Goal: Information Seeking & Learning: Learn about a topic

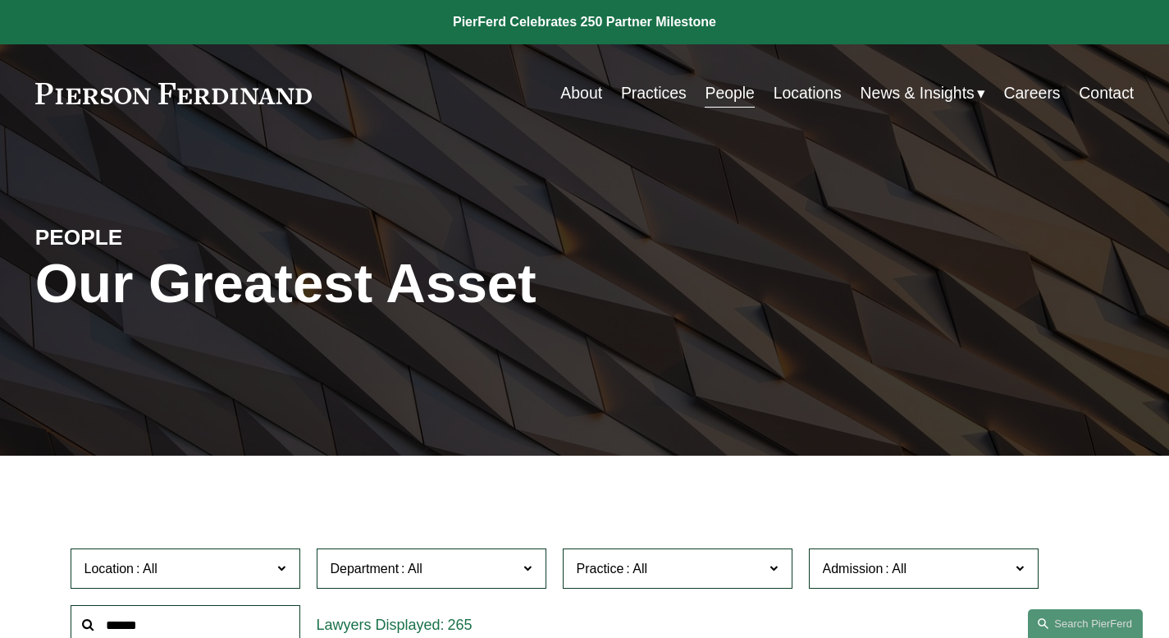
click at [731, 267] on h1 "Our Greatest Asset" at bounding box center [401, 283] width 733 height 63
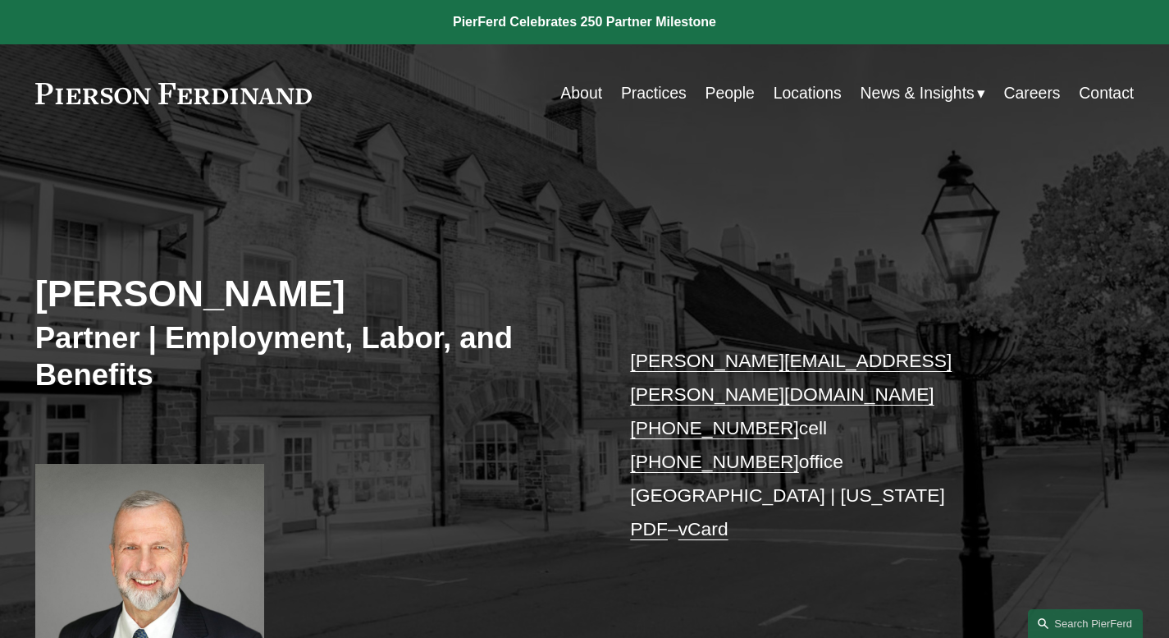
scroll to position [556, 0]
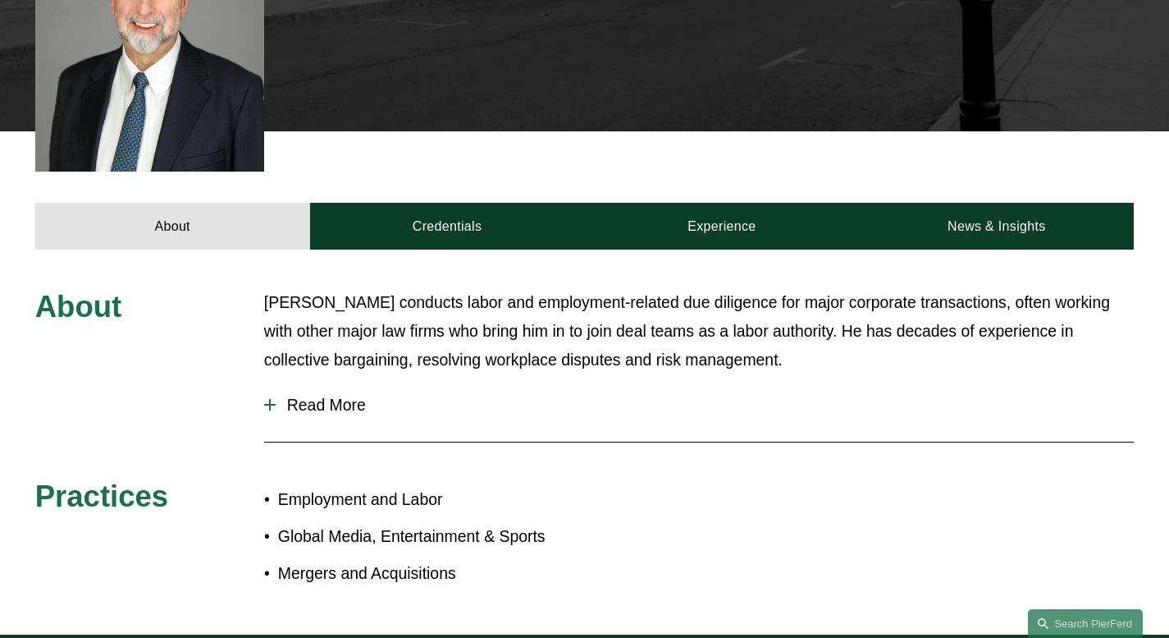
click at [590, 327] on p "Jerry conducts labor and employment-related due diligence for major corporate t…" at bounding box center [699, 331] width 870 height 86
click at [414, 290] on p "Jerry conducts labor and employment-related due diligence for major corporate t…" at bounding box center [699, 331] width 870 height 86
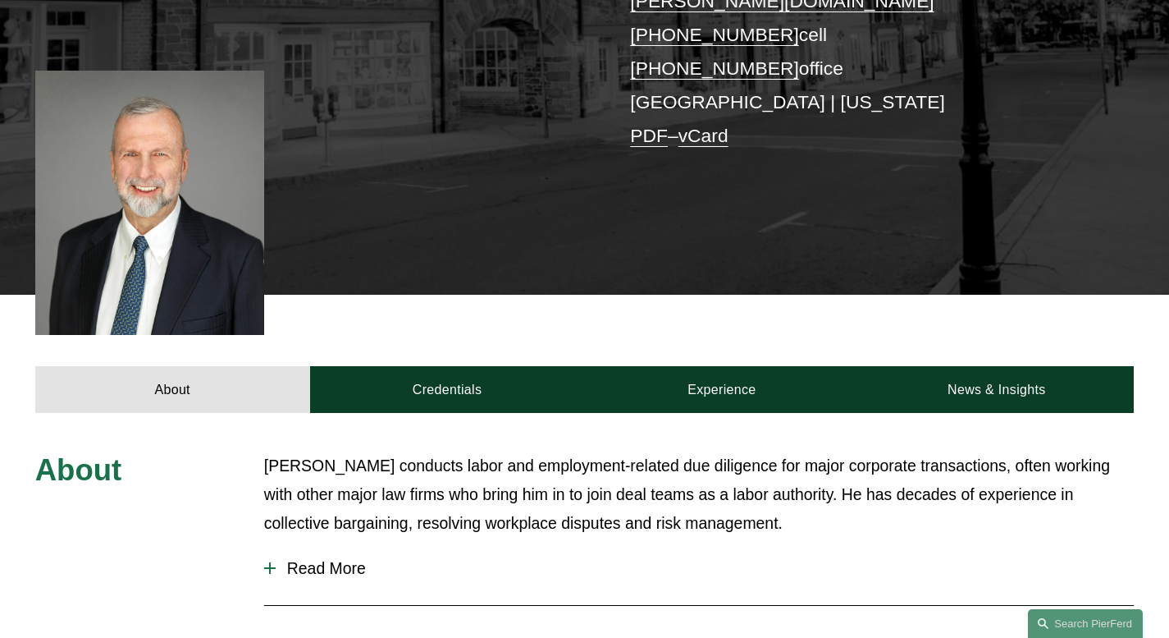
scroll to position [505, 0]
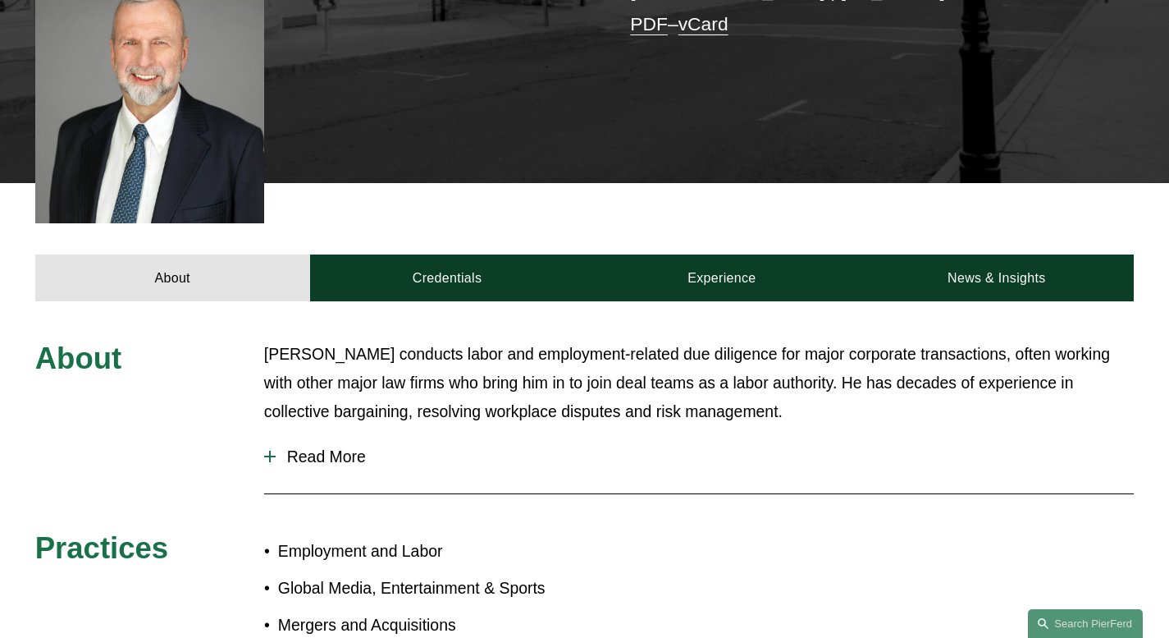
click at [416, 340] on p "Jerry conducts labor and employment-related due diligence for major corporate t…" at bounding box center [699, 383] width 870 height 86
click at [332, 447] on span "Read More" at bounding box center [705, 456] width 858 height 19
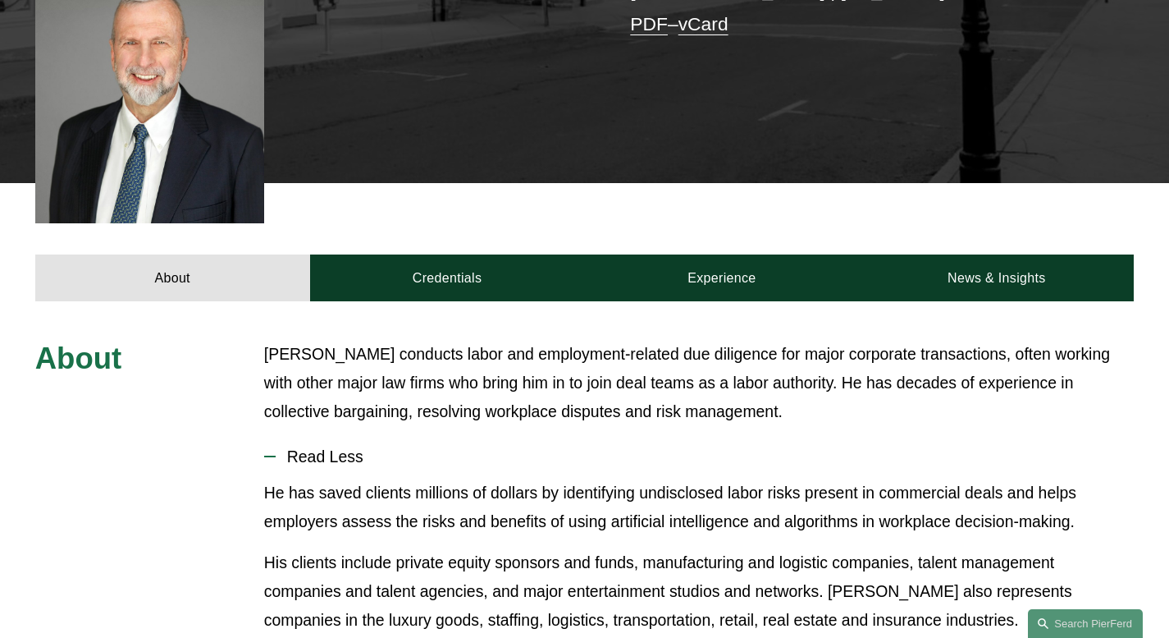
click at [336, 368] on p "Jerry conducts labor and employment-related due diligence for major corporate t…" at bounding box center [699, 383] width 870 height 86
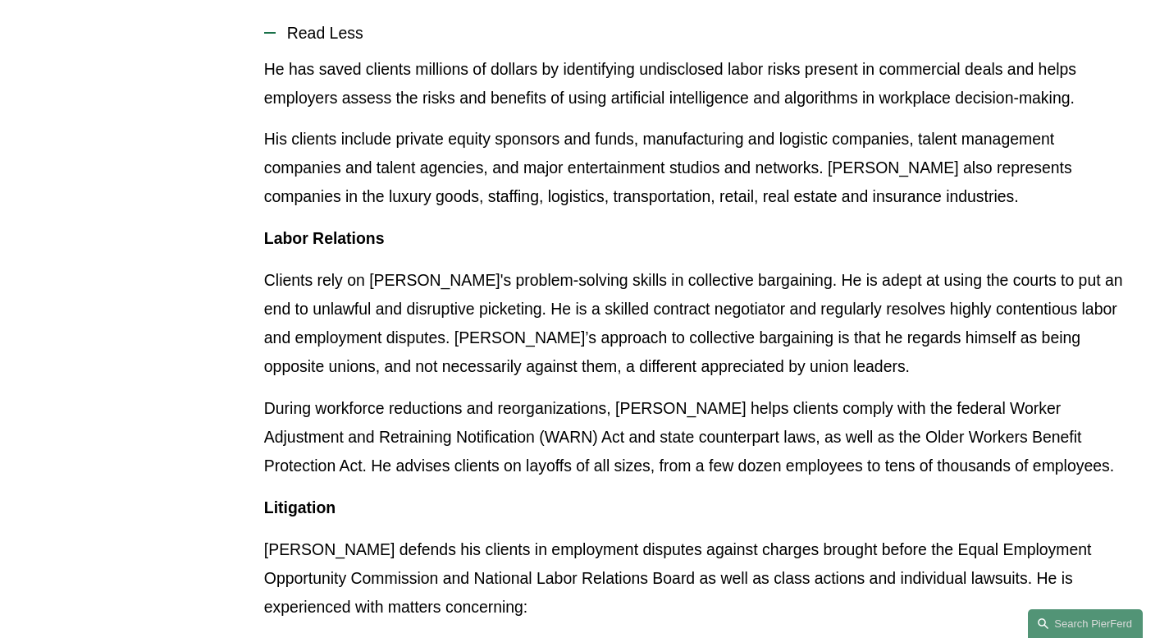
scroll to position [1032, 0]
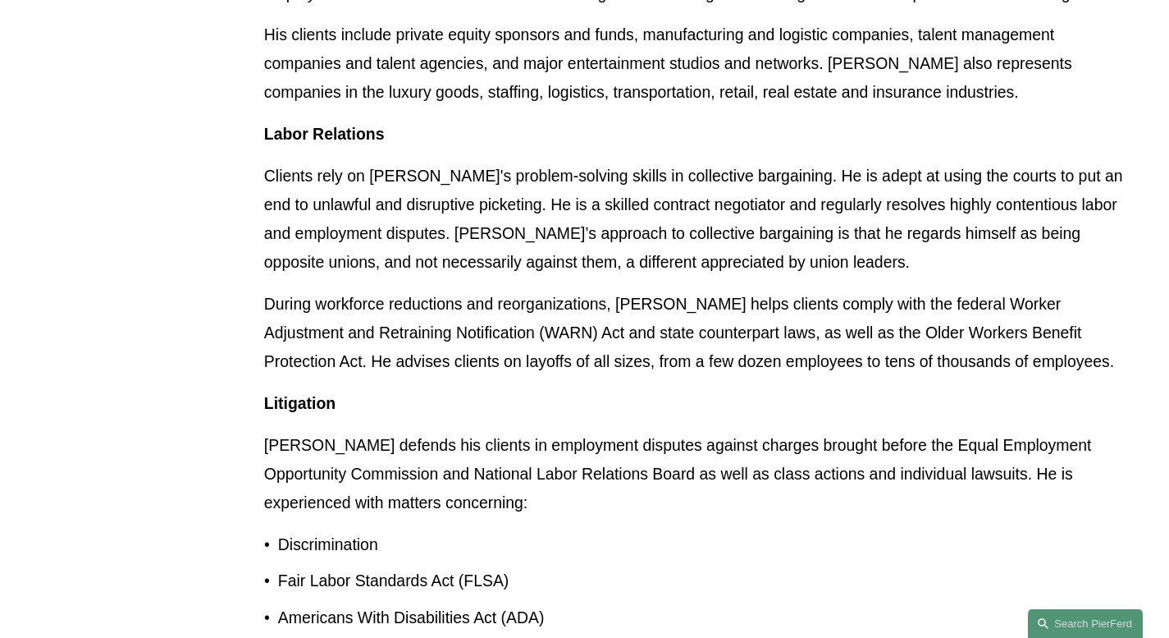
click at [336, 341] on p "During workforce reductions and reorganizations, Jerry helps clients comply wit…" at bounding box center [699, 333] width 870 height 86
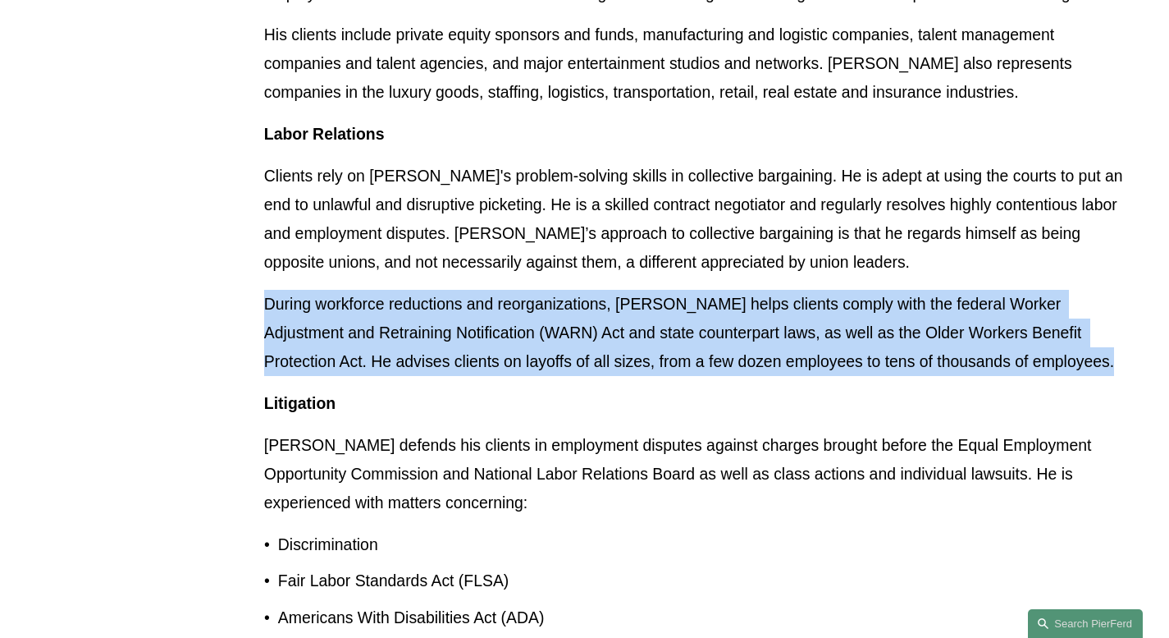
click at [336, 341] on p "During workforce reductions and reorganizations, Jerry helps clients comply wit…" at bounding box center [699, 333] width 870 height 86
